Goal: Find specific page/section: Find specific page/section

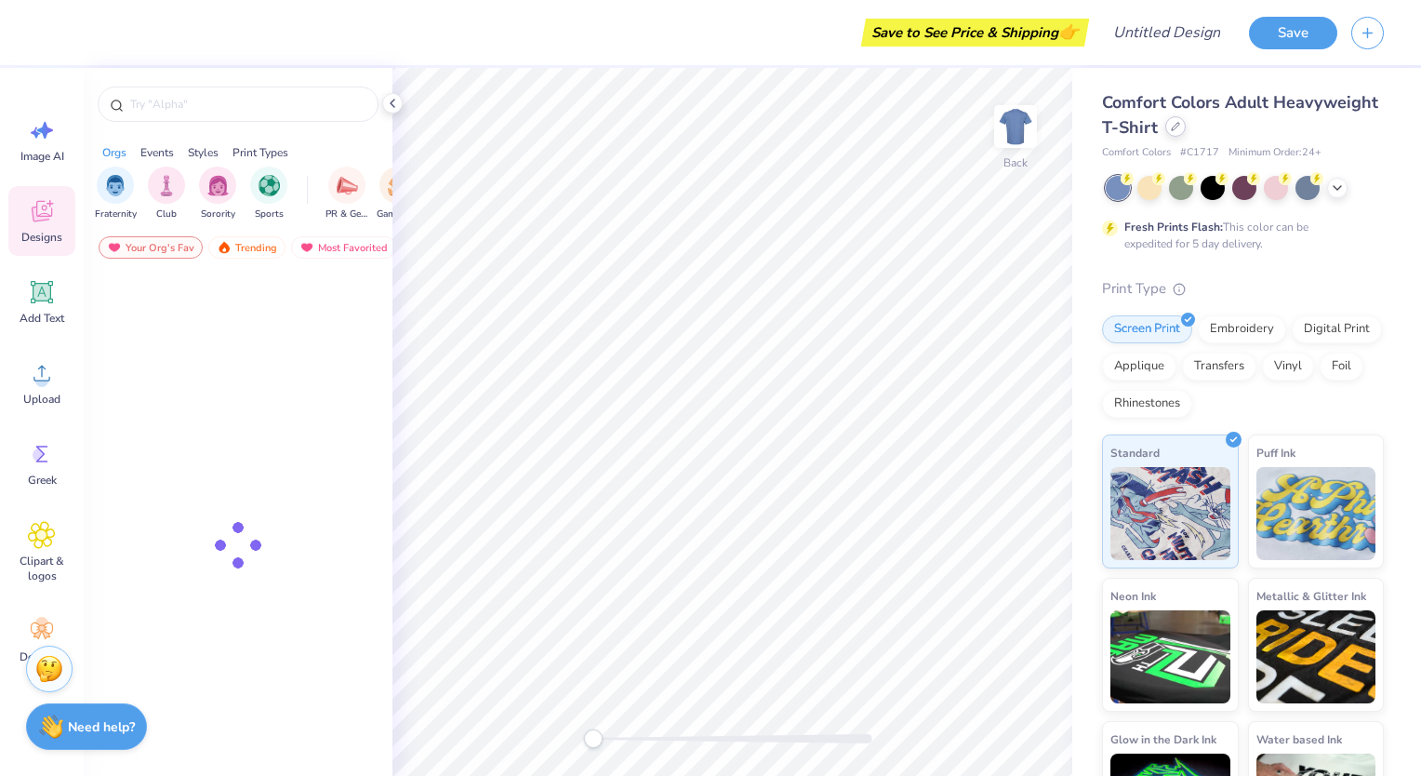
click at [1180, 128] on icon at bounding box center [1175, 126] width 9 height 9
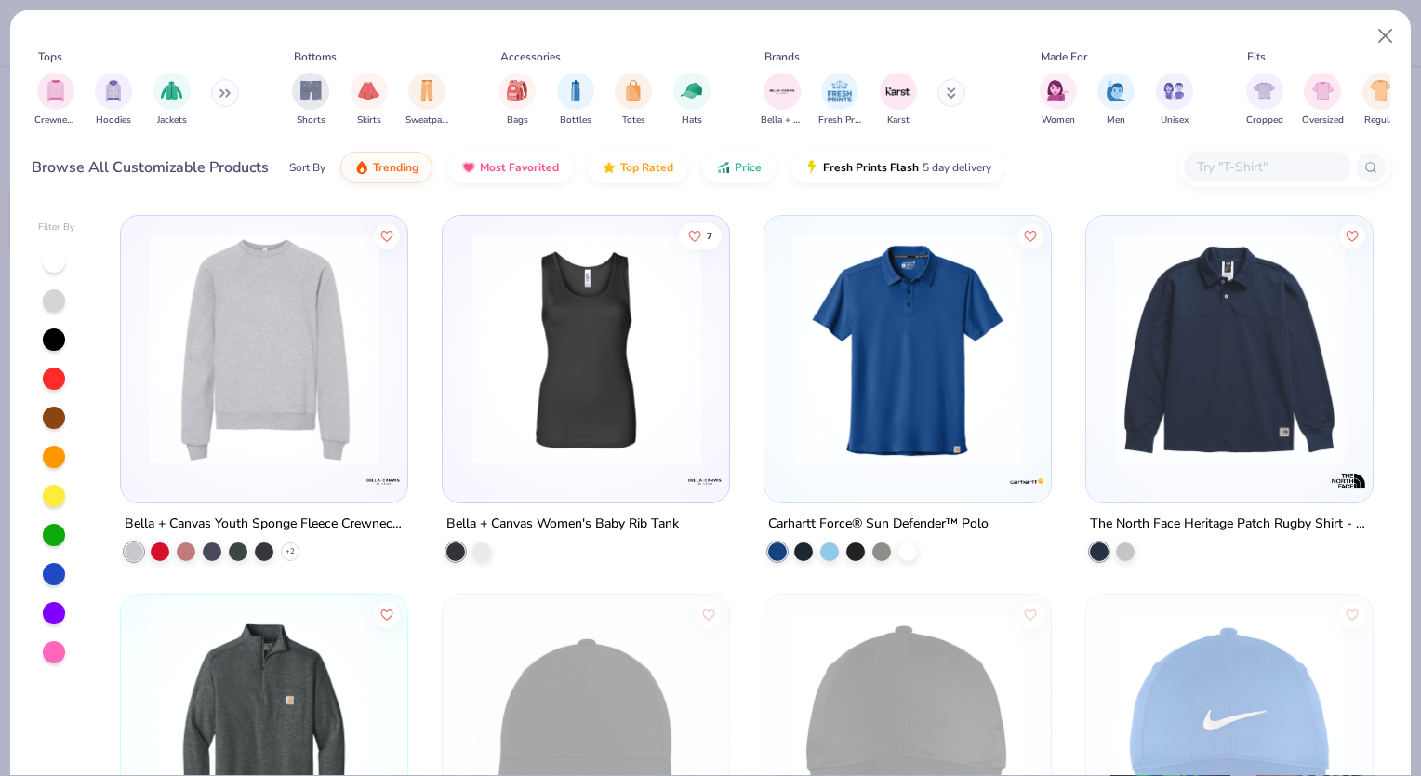
click at [1253, 163] on input "text" at bounding box center [1266, 166] width 143 height 21
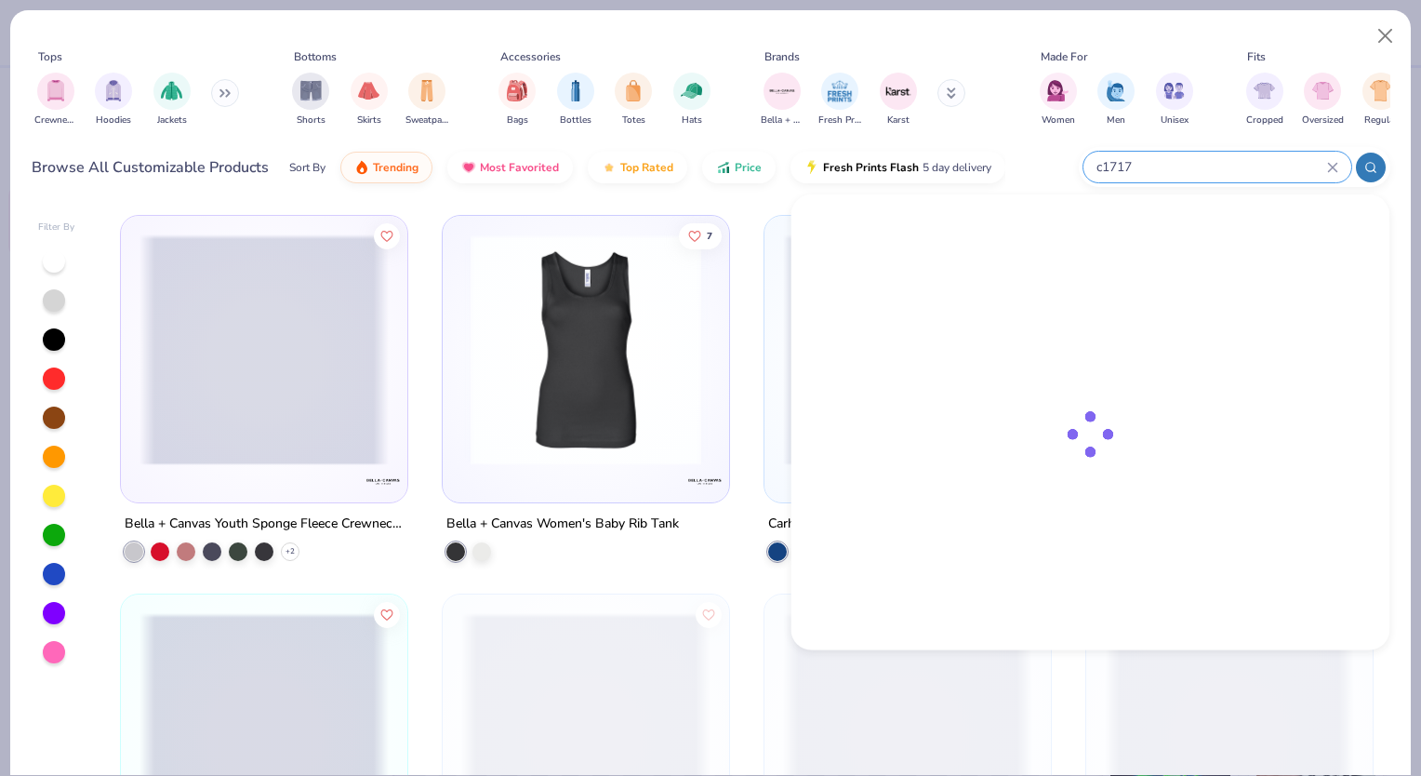
type input "c1717"
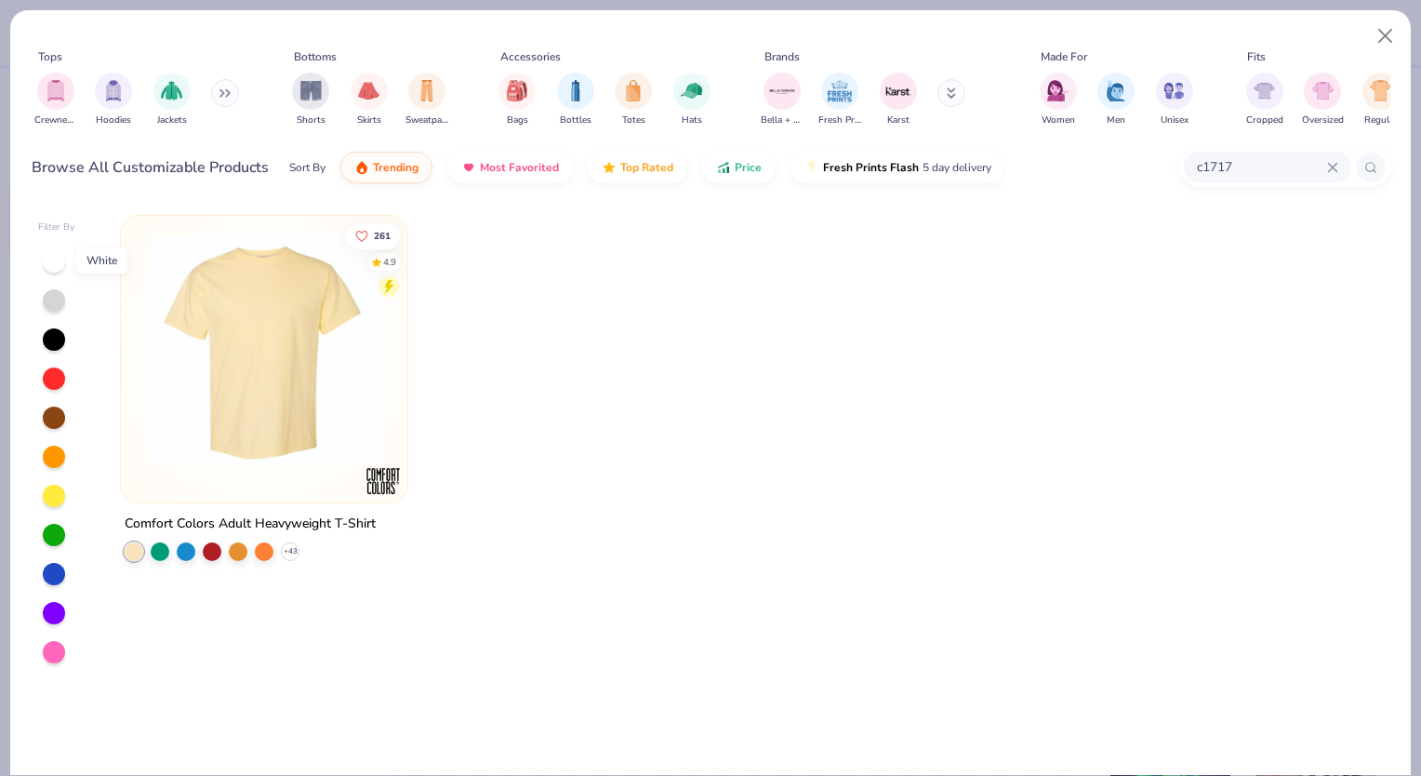
click at [60, 260] on div at bounding box center [54, 261] width 22 height 22
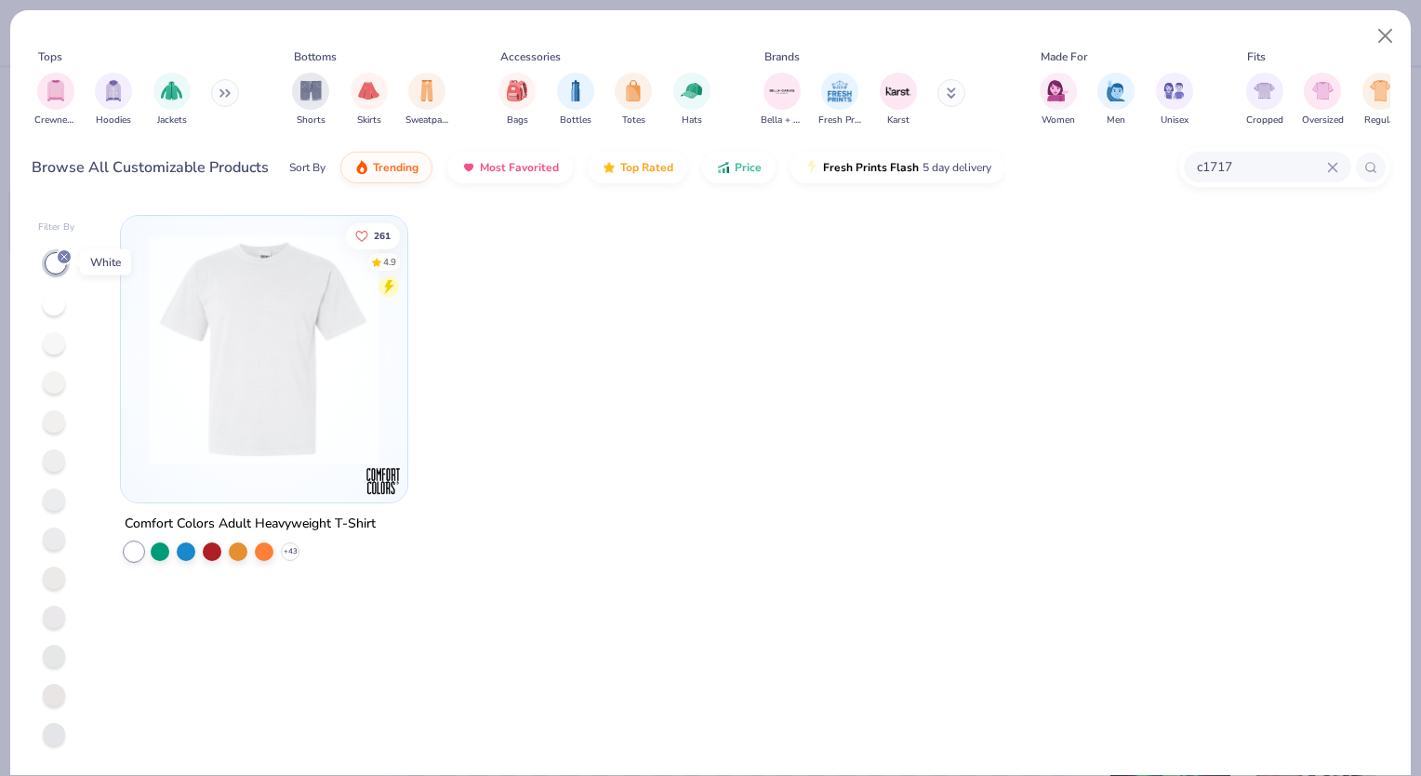
click at [60, 253] on icon at bounding box center [64, 256] width 11 height 11
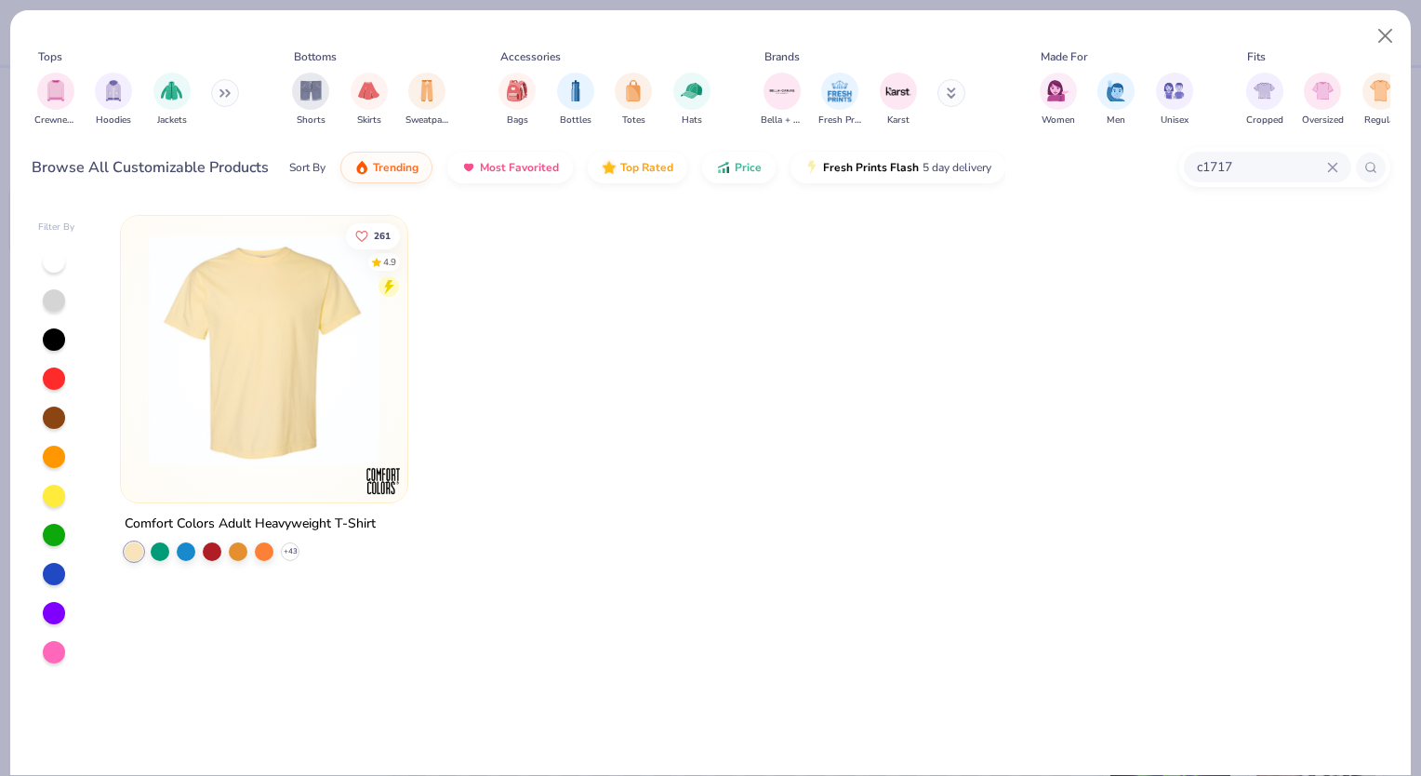
click at [1337, 164] on icon at bounding box center [1332, 167] width 11 height 11
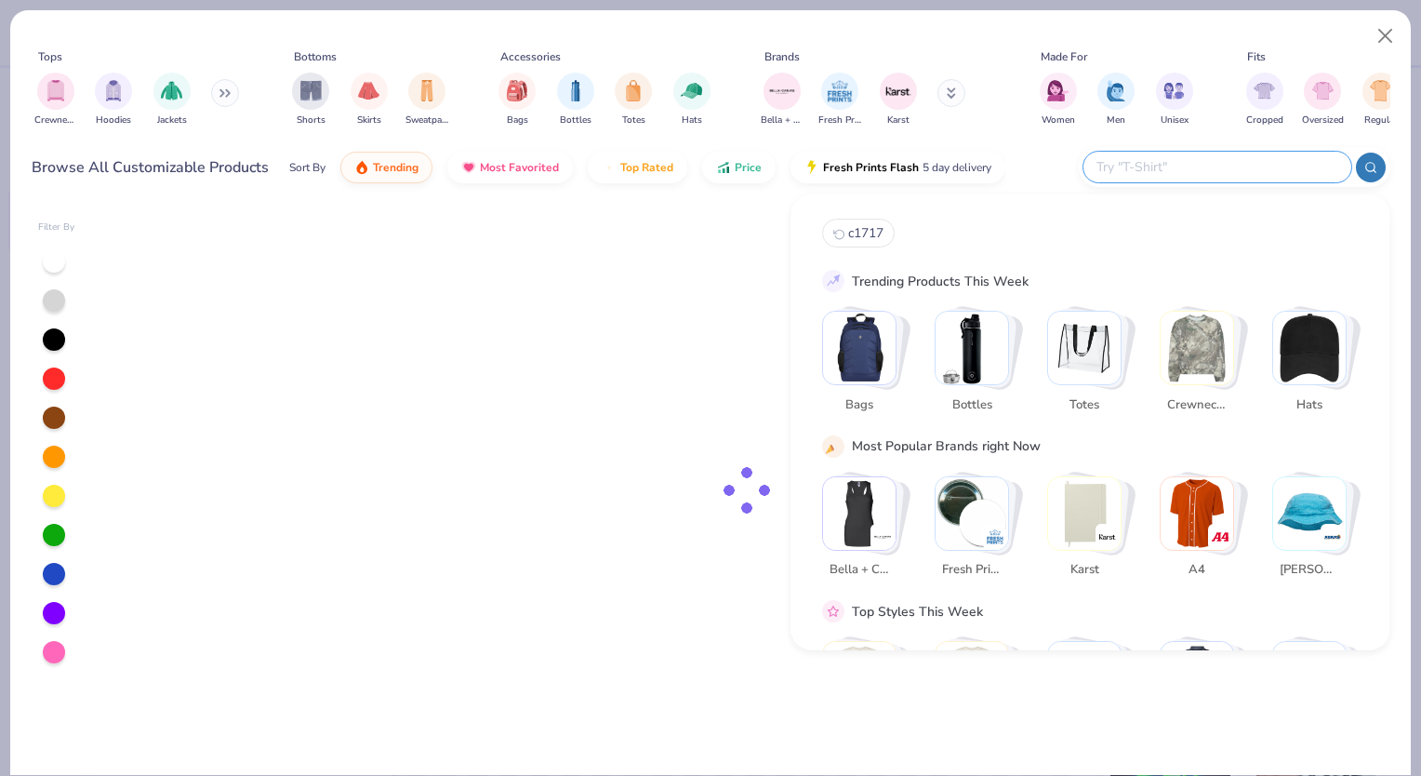
click at [1060, 147] on div "Browse All Customizable Products Sort By Trending Most Favorited Top Rated Pric…" at bounding box center [711, 167] width 1359 height 52
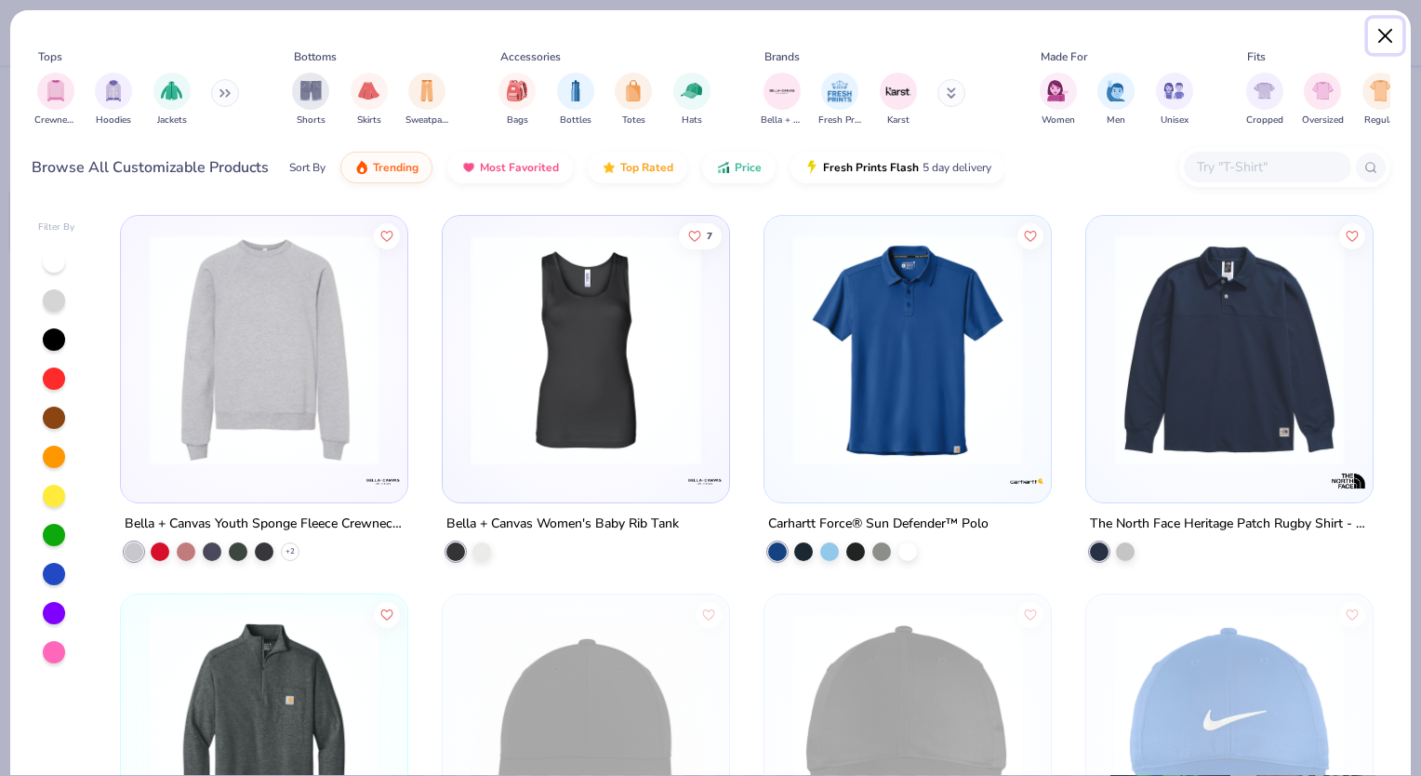
click at [1381, 33] on button "Close" at bounding box center [1385, 36] width 35 height 35
